Goal: Ask a question: Seek information or help from site administrators or community

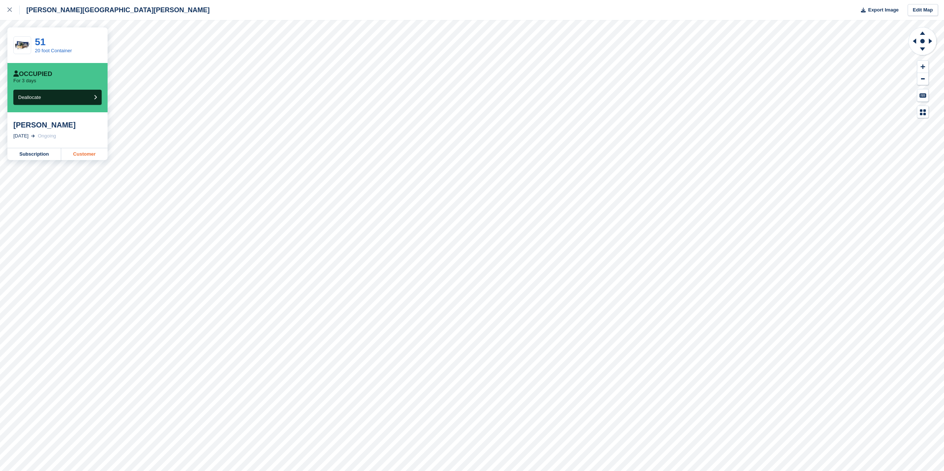
click at [82, 157] on link "Customer" at bounding box center [84, 154] width 46 height 12
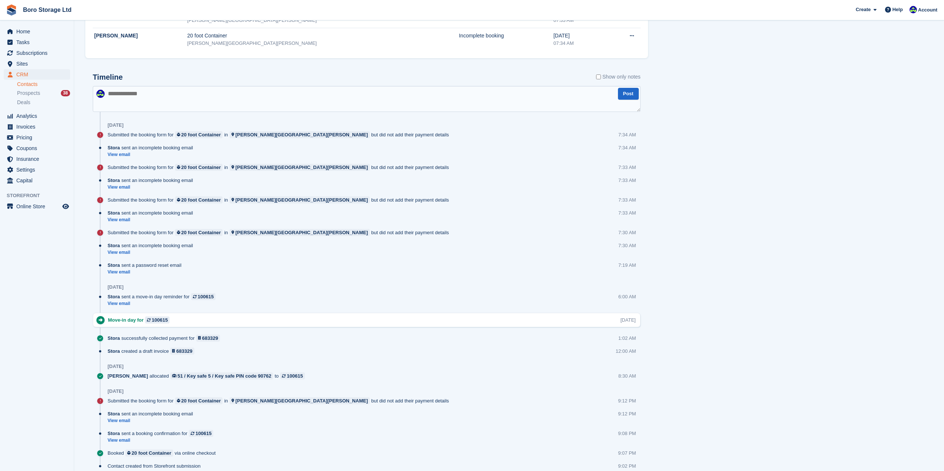
scroll to position [428, 0]
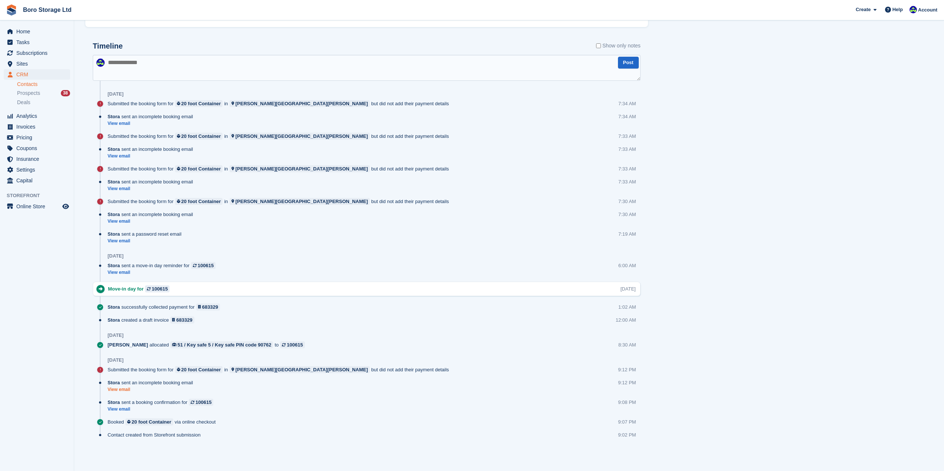
click at [115, 392] on link "View email" at bounding box center [152, 390] width 89 height 6
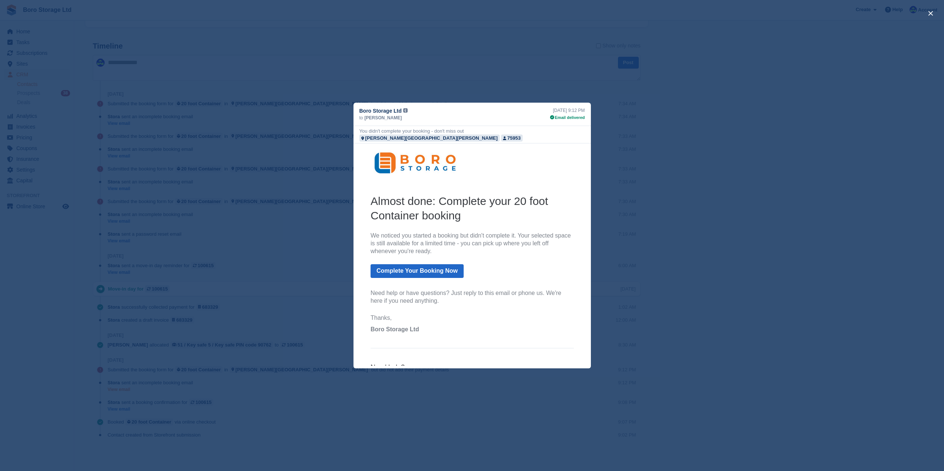
scroll to position [0, 0]
click at [938, 14] on div "close" at bounding box center [472, 235] width 944 height 471
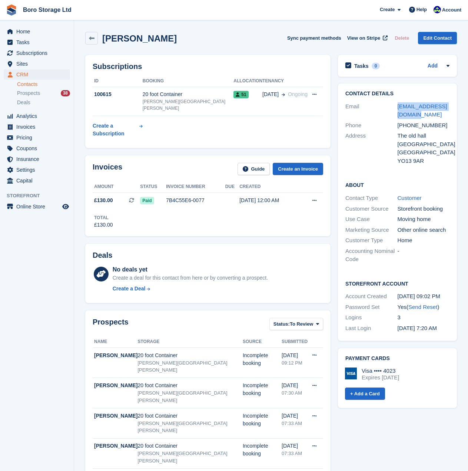
drag, startPoint x: 412, startPoint y: 116, endPoint x: 396, endPoint y: 107, distance: 17.9
click at [396, 107] on div "Email extramile4u2@gmail.com" at bounding box center [398, 110] width 104 height 19
copy div "extramile4u2@gmail.com"
drag, startPoint x: 439, startPoint y: 125, endPoint x: 399, endPoint y: 130, distance: 40.3
click at [399, 130] on div "Phone +447734729088" at bounding box center [398, 125] width 104 height 11
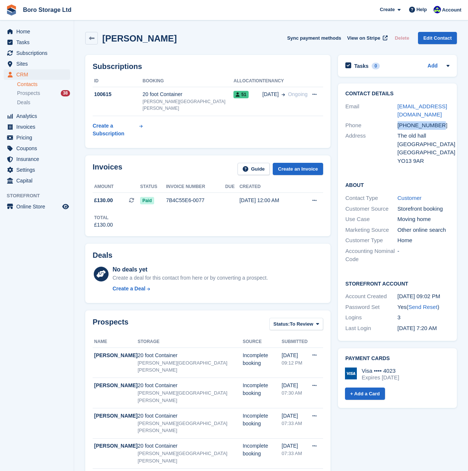
copy div "+447734729088"
drag, startPoint x: 398, startPoint y: 134, endPoint x: 428, endPoint y: 137, distance: 29.8
click at [428, 137] on div "The old hall" at bounding box center [424, 136] width 52 height 9
copy div "The old hall"
click at [427, 152] on div "United Kingdom" at bounding box center [424, 152] width 52 height 9
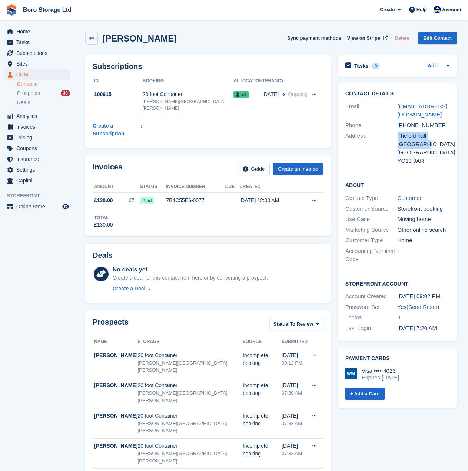
drag, startPoint x: 418, startPoint y: 146, endPoint x: 393, endPoint y: 145, distance: 24.5
click at [393, 145] on div "Address The old hall West lane United Kingdom YO13 9AR" at bounding box center [398, 149] width 104 height 36
copy div "The old hall West lane"
click at [396, 150] on div "Address" at bounding box center [372, 148] width 52 height 33
click at [424, 145] on div "West lane" at bounding box center [424, 144] width 52 height 9
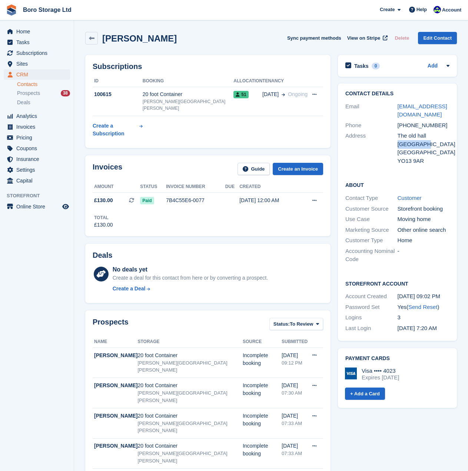
drag, startPoint x: 409, startPoint y: 146, endPoint x: 398, endPoint y: 147, distance: 11.2
click at [398, 147] on div "West lane" at bounding box center [424, 144] width 52 height 9
copy div "West lane"
drag, startPoint x: 431, startPoint y: 162, endPoint x: 398, endPoint y: 165, distance: 33.5
click at [398, 165] on div "YO13 9AR" at bounding box center [424, 161] width 52 height 9
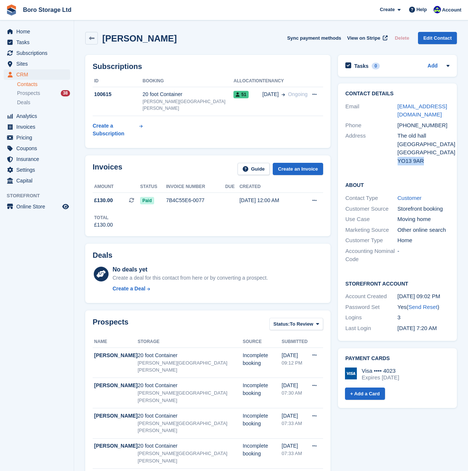
copy div "YO13 9AR"
drag, startPoint x: 415, startPoint y: 116, endPoint x: 397, endPoint y: 111, distance: 18.3
click at [397, 111] on div "Email extramile4u2@gmail.com" at bounding box center [398, 110] width 104 height 19
copy div "extramile4u2@gmail.com"
click at [429, 89] on div "Contact Details Email extramile4u2@gmail.com Phone +447734729088 Address The ol…" at bounding box center [397, 128] width 119 height 90
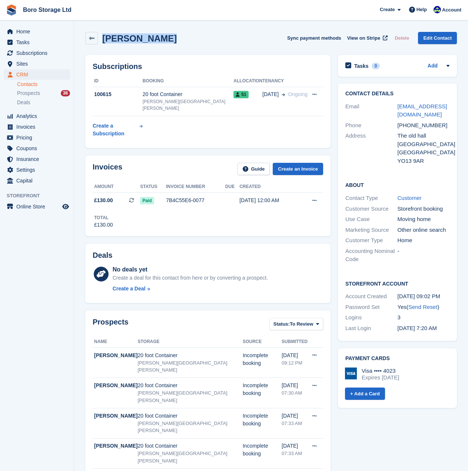
drag, startPoint x: 167, startPoint y: 42, endPoint x: 105, endPoint y: 42, distance: 61.6
click at [105, 42] on div "Helen Burrows Sync payment methods View on Stripe Delete Edit Contact" at bounding box center [271, 39] width 379 height 23
copy h2 "Helen Burrows"
drag, startPoint x: 414, startPoint y: 115, endPoint x: 394, endPoint y: 109, distance: 20.5
click at [394, 109] on div "Email extramile4u2@gmail.com" at bounding box center [398, 110] width 104 height 19
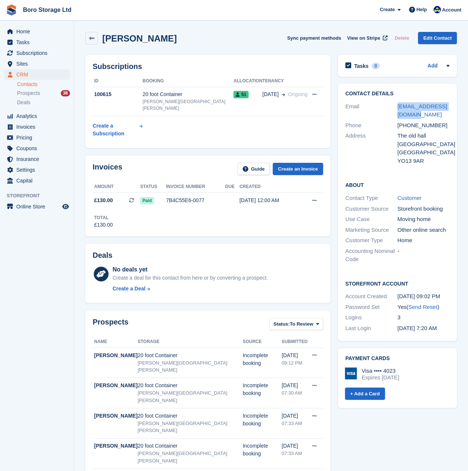
copy div "extramile4u2@gmail.com"
click at [313, 94] on icon at bounding box center [315, 94] width 4 height 5
click at [273, 39] on div "Helen Burrows Sync payment methods View on Stripe Delete Edit Contact" at bounding box center [271, 38] width 372 height 13
drag, startPoint x: 441, startPoint y: 123, endPoint x: 399, endPoint y: 130, distance: 42.4
click at [399, 130] on div "Phone +447734729088" at bounding box center [398, 125] width 104 height 11
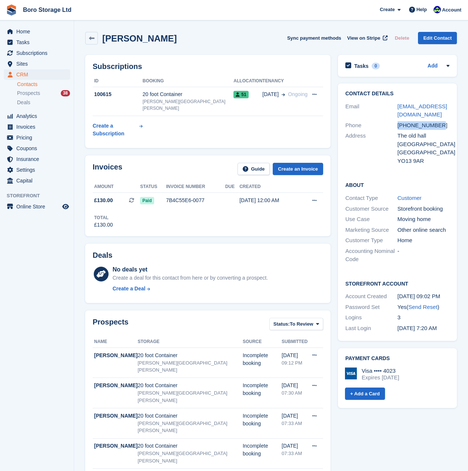
copy div "+447734729088"
click at [441, 129] on div "+447734729088" at bounding box center [424, 125] width 52 height 9
drag, startPoint x: 445, startPoint y: 125, endPoint x: 400, endPoint y: 130, distance: 45.1
click at [400, 130] on div "Phone +447734729088" at bounding box center [398, 125] width 104 height 11
click at [418, 125] on div "+447734729088" at bounding box center [424, 125] width 52 height 9
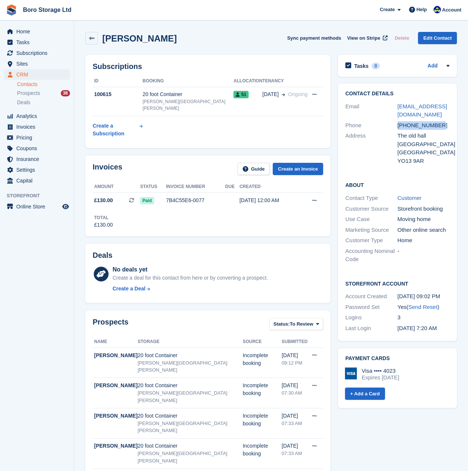
drag, startPoint x: 440, startPoint y: 125, endPoint x: 396, endPoint y: 130, distance: 44.4
click at [396, 130] on div "Phone +447734729088" at bounding box center [398, 125] width 104 height 11
click at [445, 122] on div "+447734729088" at bounding box center [424, 125] width 52 height 9
drag, startPoint x: 444, startPoint y: 126, endPoint x: 409, endPoint y: 129, distance: 35.4
click at [409, 129] on div "+447734729088" at bounding box center [424, 125] width 52 height 9
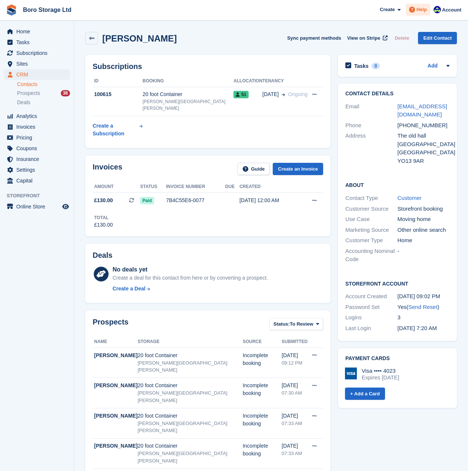
click at [424, 12] on span "Help" at bounding box center [422, 9] width 10 height 7
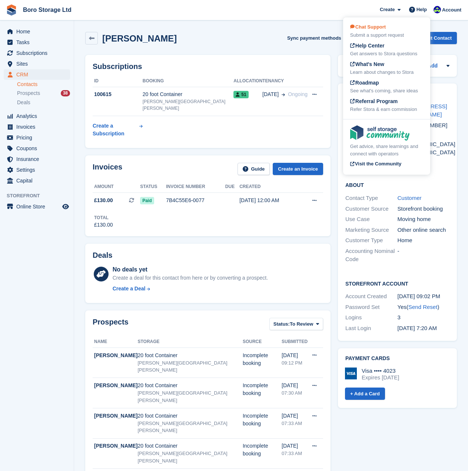
click at [372, 26] on span "Chat Support" at bounding box center [368, 27] width 36 height 6
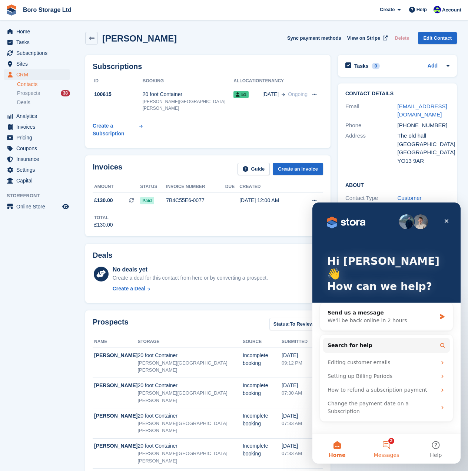
click at [390, 445] on button "2 Messages" at bounding box center [386, 449] width 49 height 30
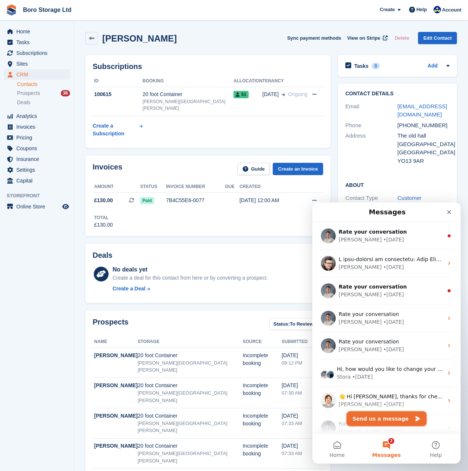
click at [393, 422] on button "Send us a message" at bounding box center [387, 418] width 80 height 15
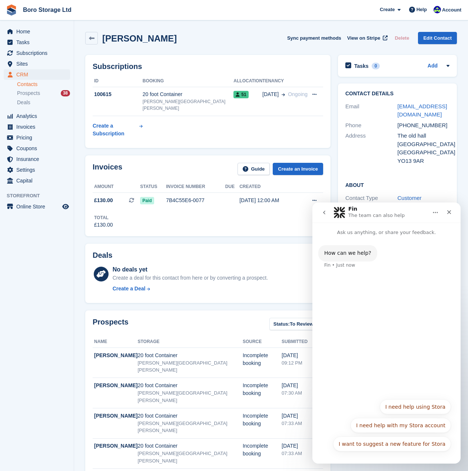
click at [369, 273] on div "How can we help? Fin • Just now" at bounding box center [387, 261] width 136 height 33
click at [416, 424] on button "I need help with my Stora account" at bounding box center [401, 425] width 101 height 15
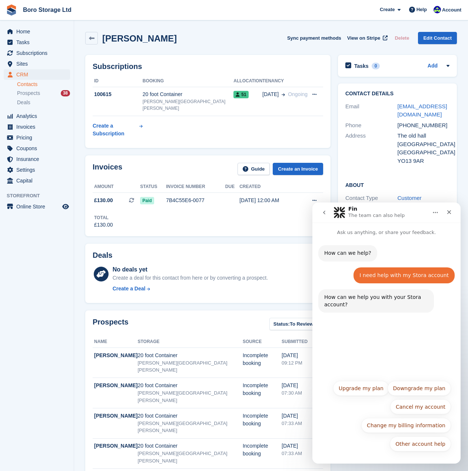
click at [393, 369] on div "How can we help? Fin • Just now I need help with my Stora account Tobie • Just …" at bounding box center [387, 306] width 148 height 140
click at [423, 448] on button "Other account help" at bounding box center [420, 444] width 61 height 15
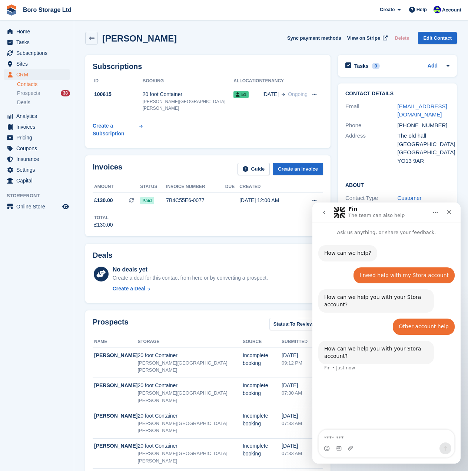
click at [379, 441] on textarea "Message…" at bounding box center [387, 436] width 136 height 13
type textarea "**********"
drag, startPoint x: 379, startPoint y: 441, endPoint x: 320, endPoint y: 440, distance: 59.0
click at [320, 440] on textarea "**********" at bounding box center [387, 436] width 136 height 13
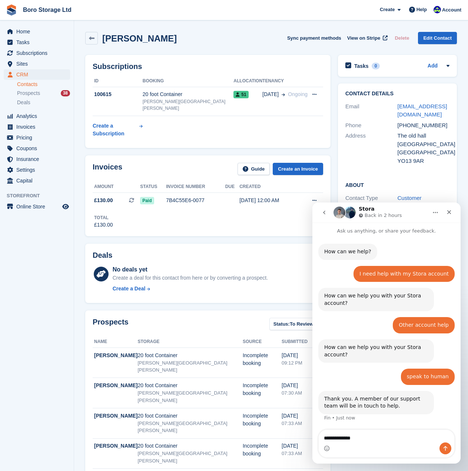
scroll to position [22, 0]
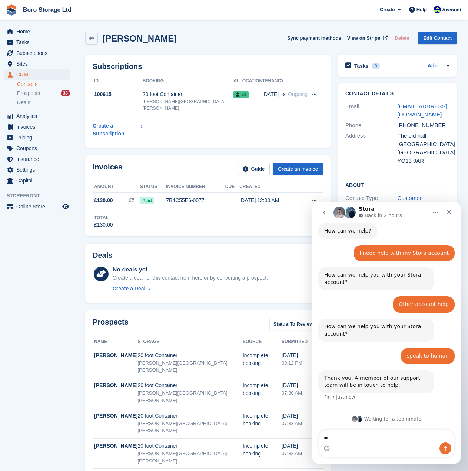
type textarea "*"
type textarea "******"
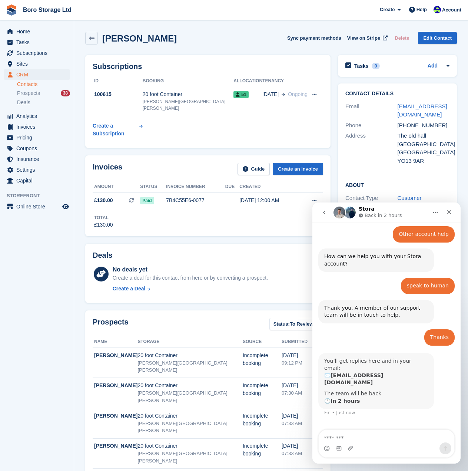
scroll to position [92, 0]
click at [172, 224] on div "Invoices Guide Create an Invoice Amount Status Invoice number Due Created £130.…" at bounding box center [208, 196] width 253 height 88
click at [434, 213] on icon "Home" at bounding box center [436, 213] width 6 height 6
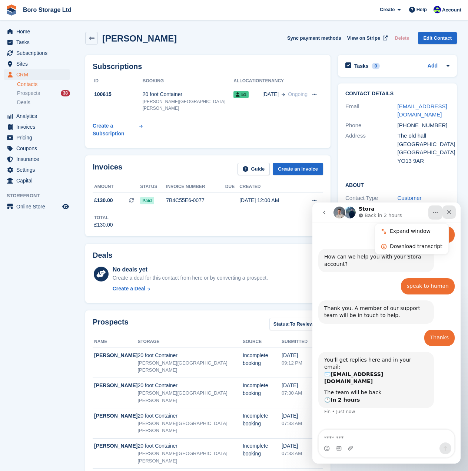
click at [449, 212] on icon "Close" at bounding box center [450, 212] width 4 height 4
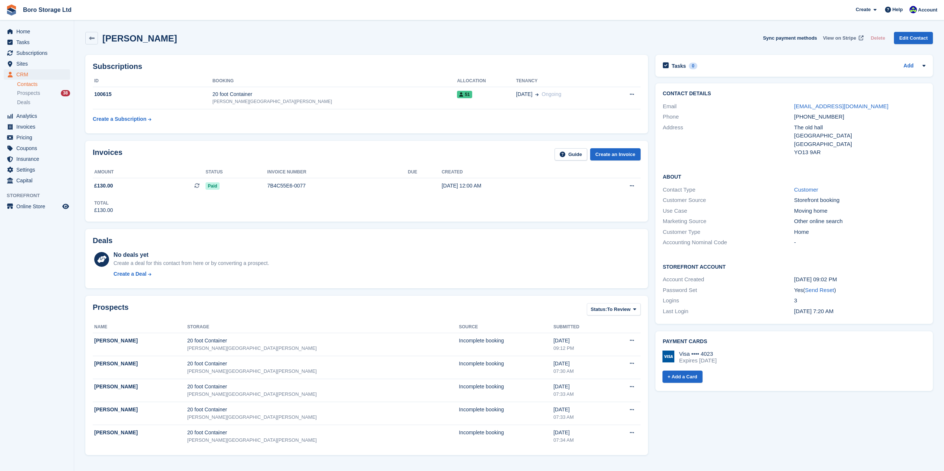
click at [842, 40] on span "View on Stripe" at bounding box center [839, 37] width 33 height 7
click at [898, 11] on span "Help" at bounding box center [897, 9] width 10 height 7
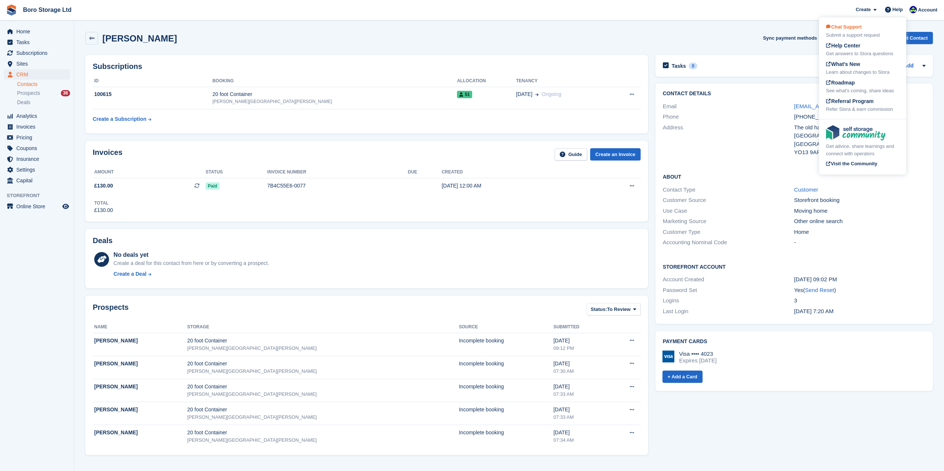
click at [853, 30] on div "Chat Support Submit a support request" at bounding box center [862, 31] width 73 height 16
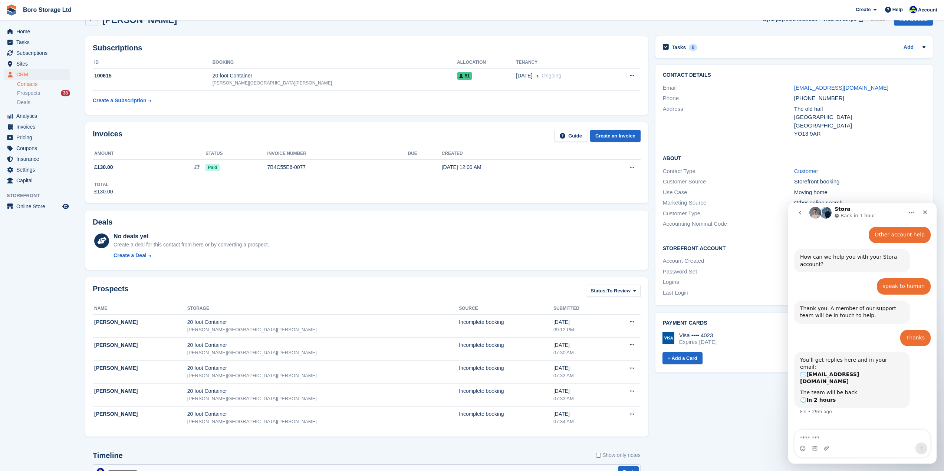
click at [262, 28] on div "Helen Burrows Sync payment methods View on Stripe Delete Edit Contact" at bounding box center [509, 21] width 855 height 23
click at [813, 438] on textarea "Message…" at bounding box center [862, 436] width 136 height 13
type textarea "**"
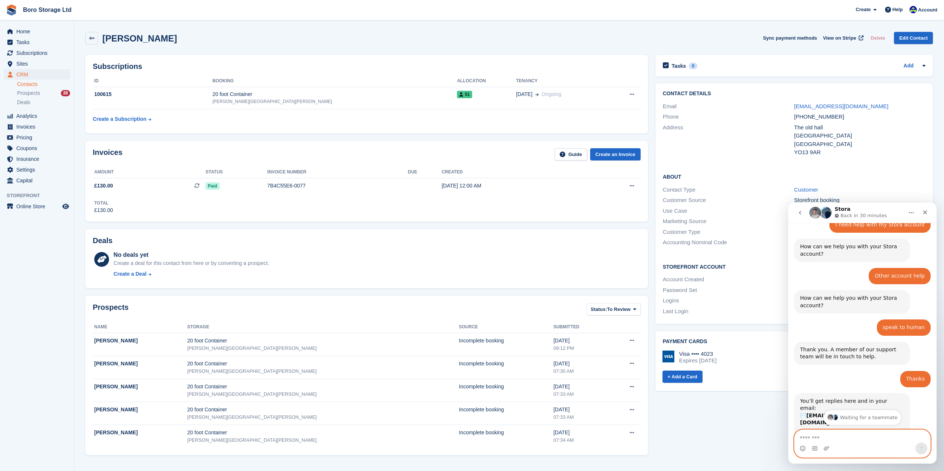
scroll to position [114, 0]
